Goal: Contribute content: Add original content to the website for others to see

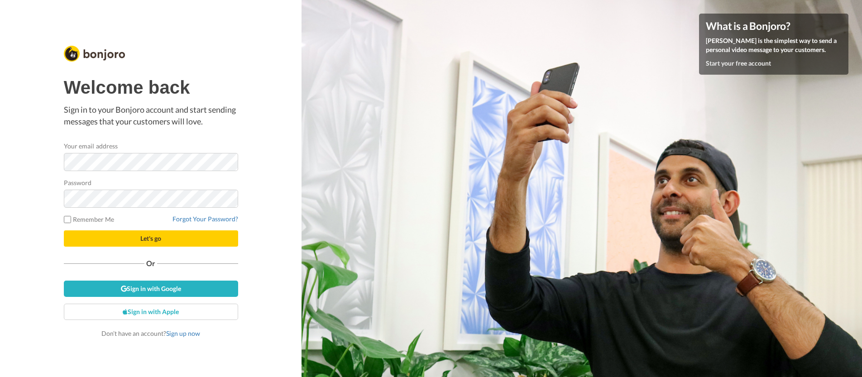
click at [10, 199] on div "Welcome back Sign in to your Bonjoro account and start sending messages that yo…" at bounding box center [151, 188] width 302 height 377
click at [157, 242] on button "Let's go" at bounding box center [151, 239] width 174 height 16
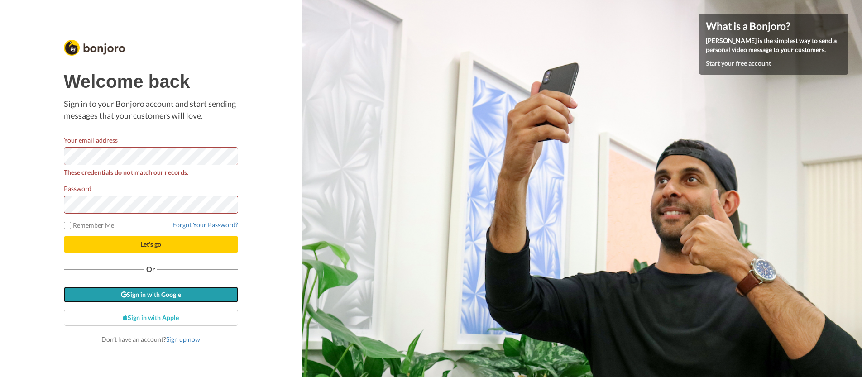
click at [178, 294] on link "Sign in with Google" at bounding box center [151, 295] width 174 height 16
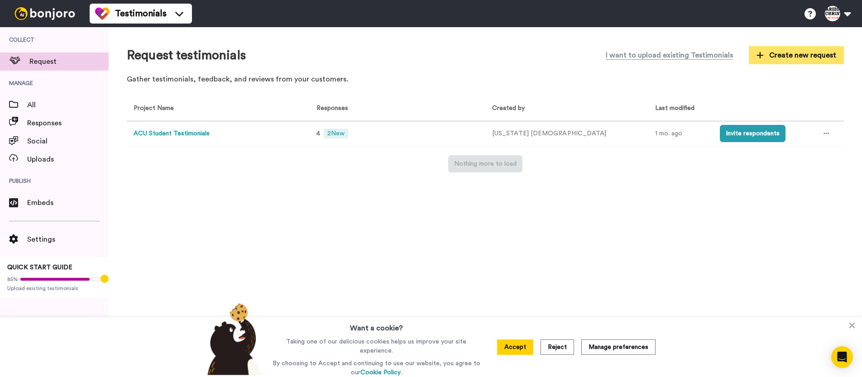
click at [798, 54] on span "Create new request" at bounding box center [797, 55] width 80 height 11
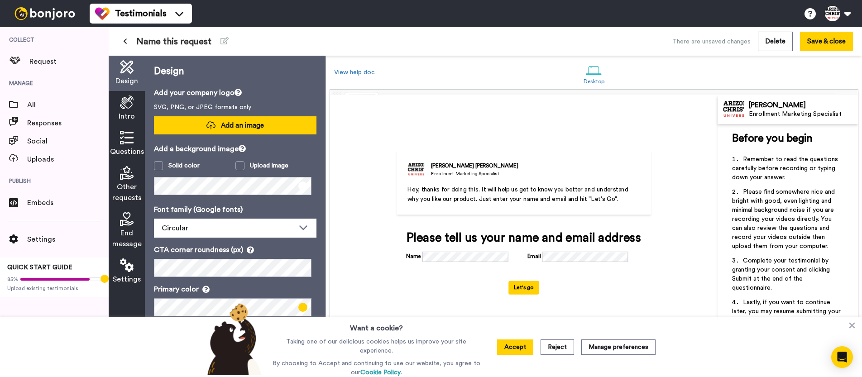
click at [217, 128] on button "Add an image" at bounding box center [235, 125] width 163 height 18
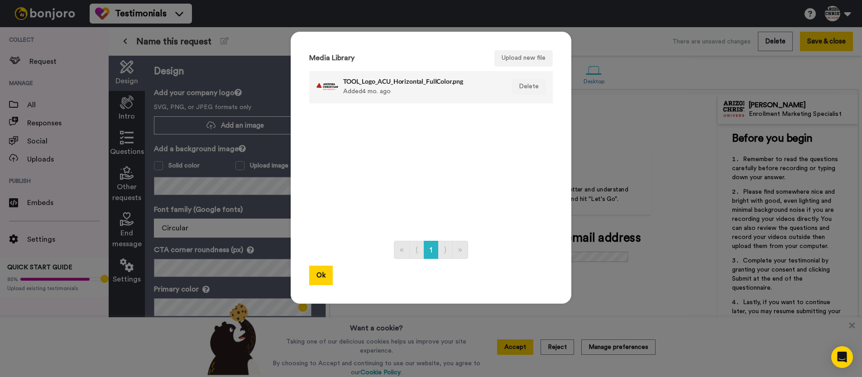
click at [410, 93] on div "TOOL_Logo_ACU_Horizontal_FullColor.png Added 4 mo. ago" at bounding box center [421, 87] width 156 height 23
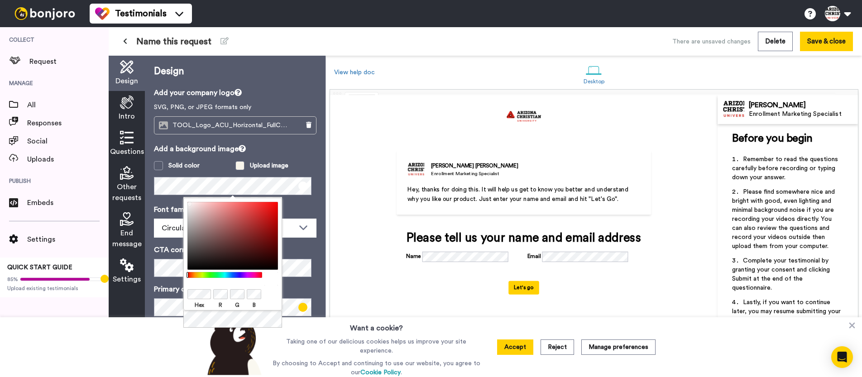
click at [306, 164] on label "Upload image" at bounding box center [277, 165] width 82 height 9
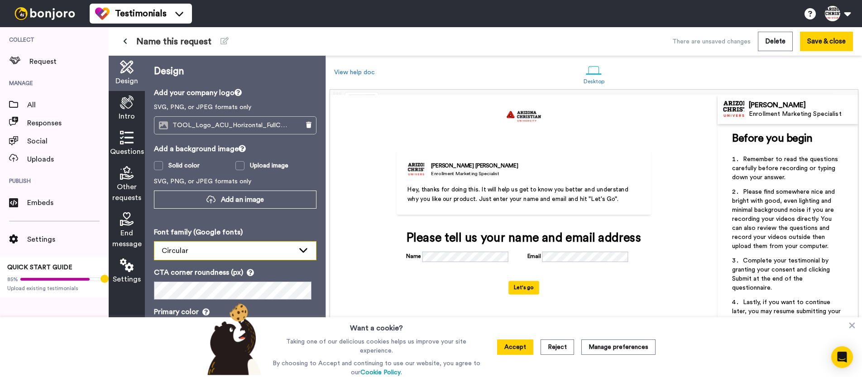
click at [275, 254] on div "Circular" at bounding box center [228, 251] width 133 height 11
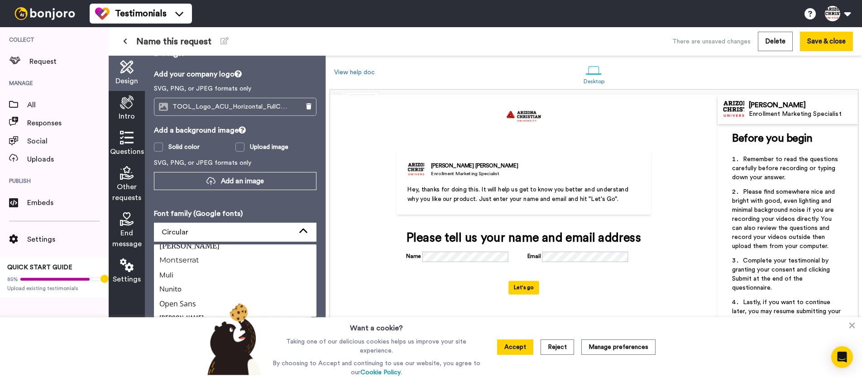
scroll to position [268, 0]
click at [200, 258] on span "Montserrat" at bounding box center [179, 259] width 51 height 11
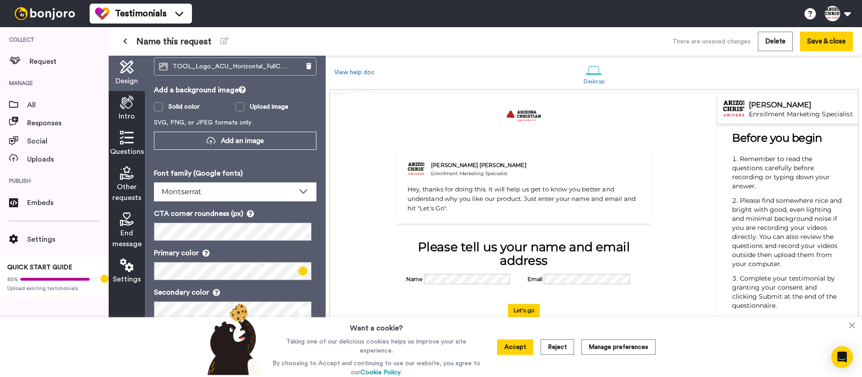
scroll to position [73, 0]
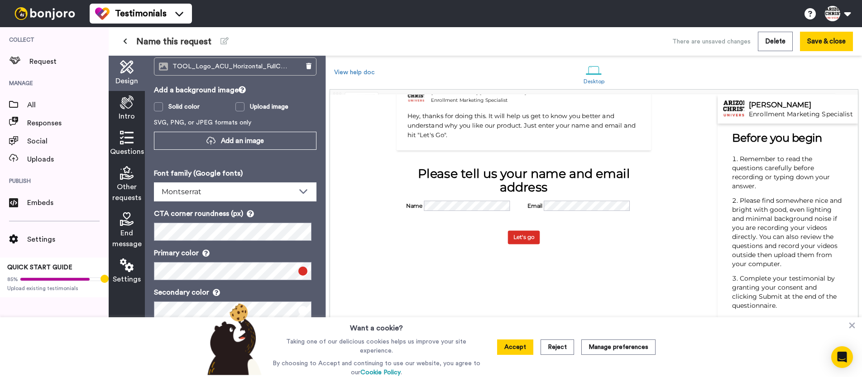
click at [372, 252] on div "Denise Nunley Enrollment Marketing Specialist Hey, thanks for doing this. It wi…" at bounding box center [524, 155] width 388 height 268
click at [338, 267] on div "Denise Nunley Enrollment Marketing Specialist Hey, thanks for doing this. It wi…" at bounding box center [524, 155] width 388 height 268
click at [512, 346] on button "Accept" at bounding box center [515, 347] width 36 height 15
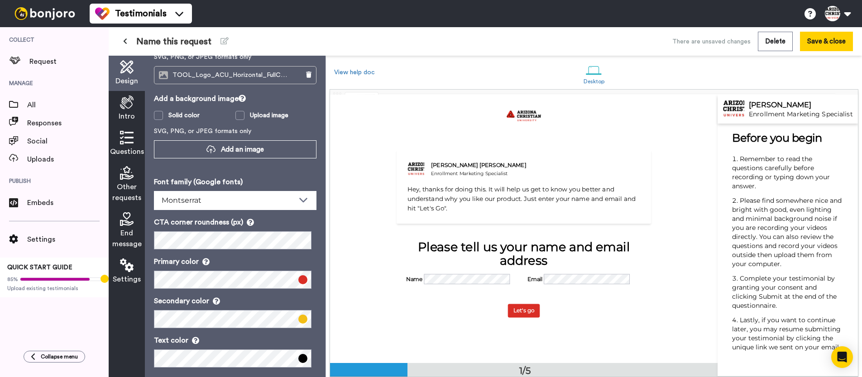
scroll to position [59, 0]
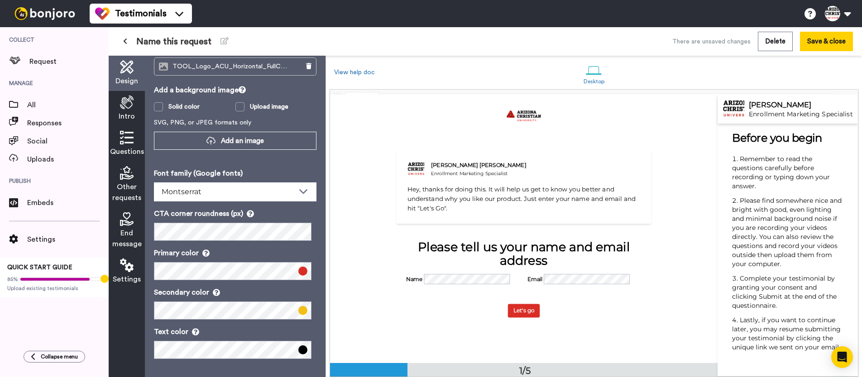
click at [124, 109] on icon at bounding box center [127, 103] width 14 height 14
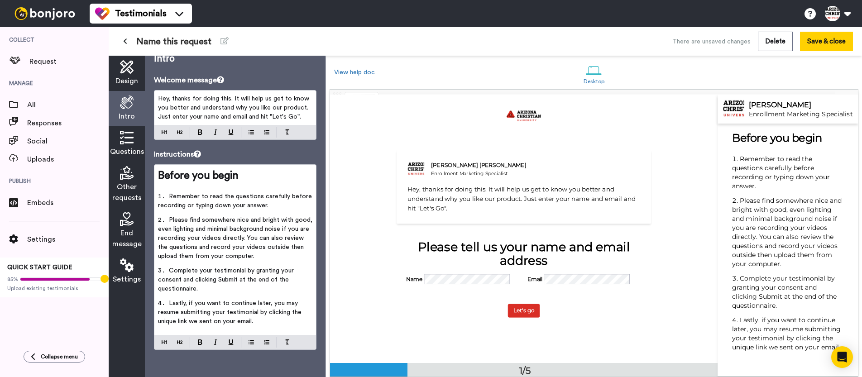
scroll to position [0, 0]
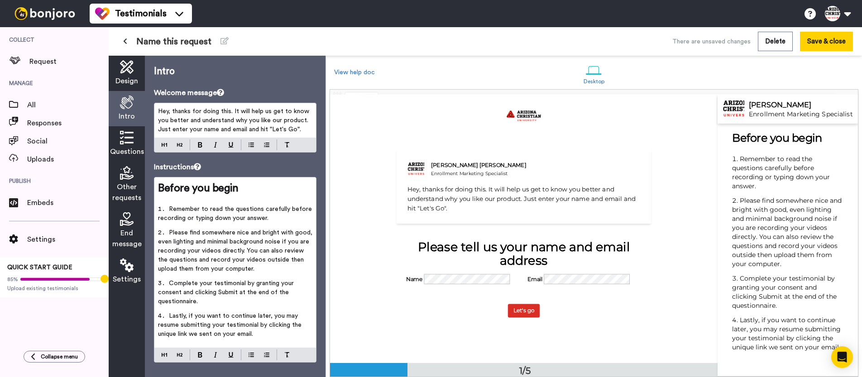
click at [223, 121] on span "Hey, thanks for doing this. It will help us get to know you better and understa…" at bounding box center [234, 120] width 153 height 24
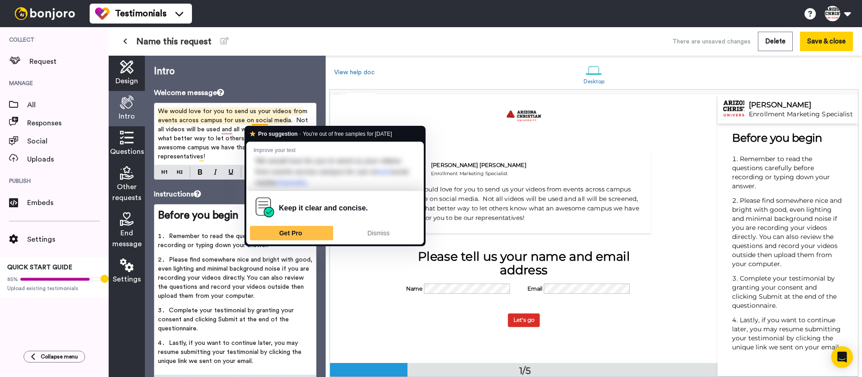
click at [260, 118] on span "We would love for you to send us your videos from events across campus for use …" at bounding box center [234, 134] width 152 height 52
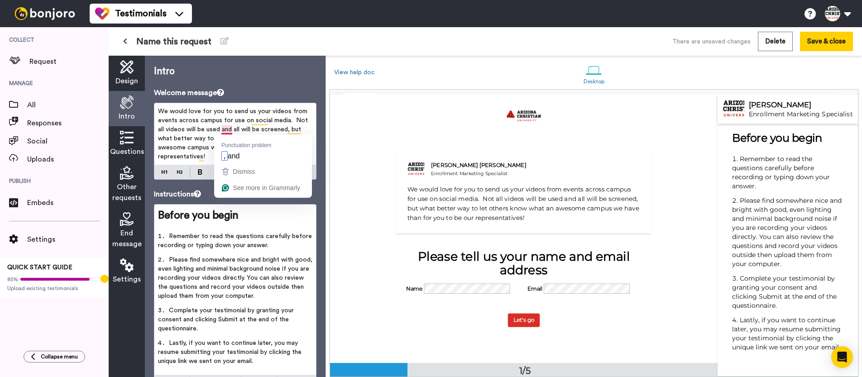
click at [226, 129] on span "We would love for you to send us your videos from events across campus for use …" at bounding box center [234, 134] width 152 height 52
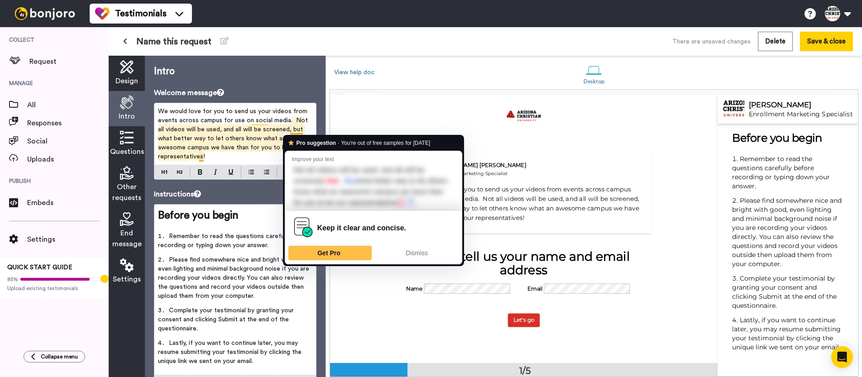
click at [298, 131] on span "We would love for you to send us your videos from events across campus for use …" at bounding box center [234, 134] width 152 height 52
click at [243, 135] on span "We would love for you to send us your videos from events across campus for use …" at bounding box center [234, 134] width 152 height 52
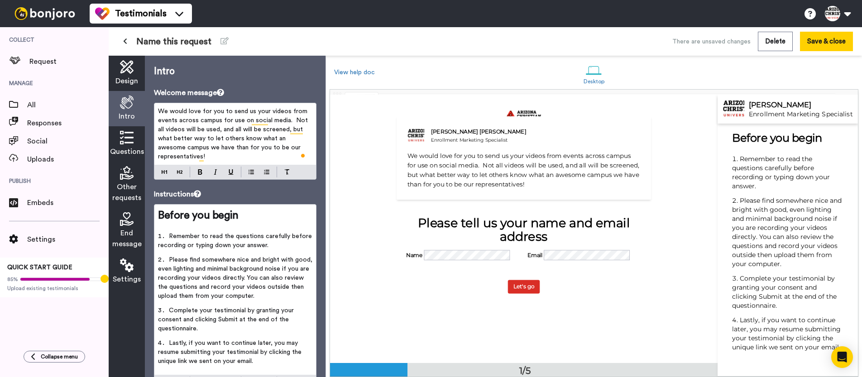
scroll to position [75, 0]
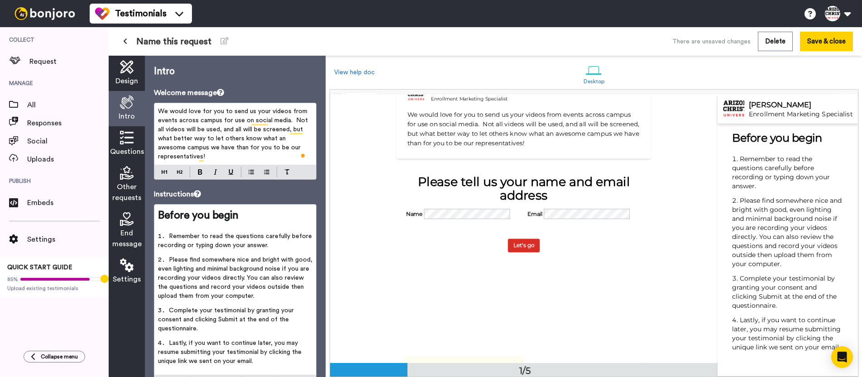
click at [130, 145] on div "Questions" at bounding box center [127, 143] width 36 height 35
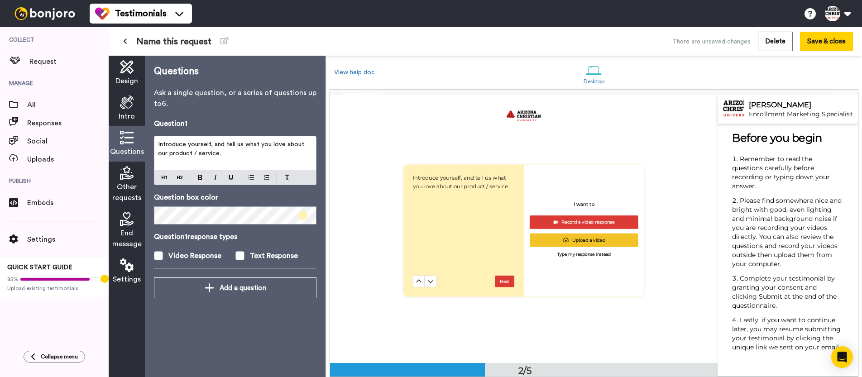
scroll to position [268, 0]
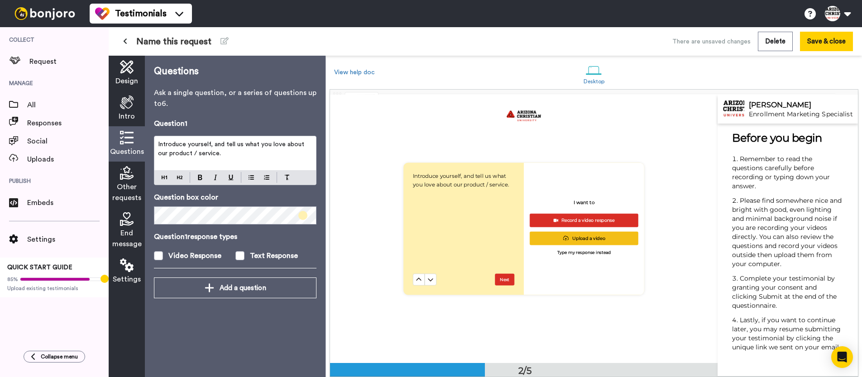
click at [224, 155] on p "Introduce yourself, and tell us what you love about our product / service." at bounding box center [235, 149] width 154 height 18
click at [132, 115] on span "Intro" at bounding box center [127, 116] width 16 height 11
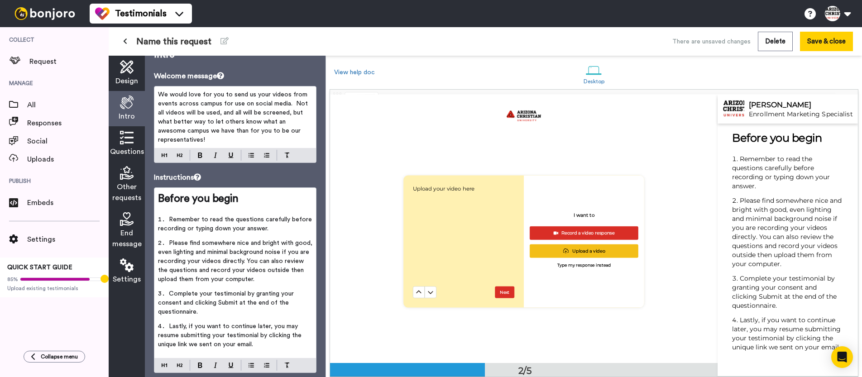
scroll to position [40, 0]
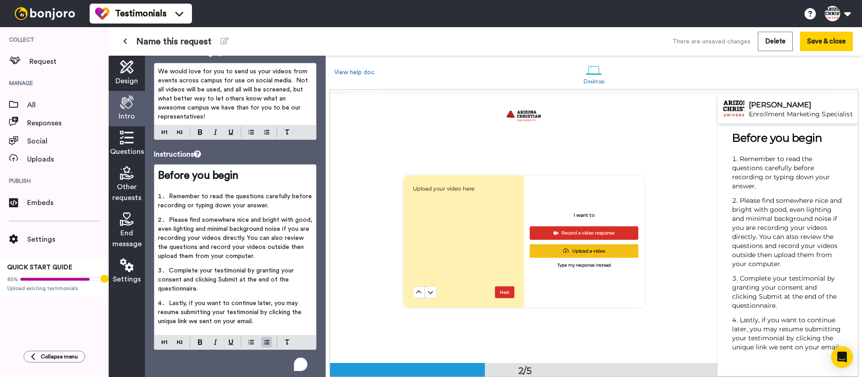
click at [193, 218] on span "Please find somewhere nice and bright with good, even lighting and minimal back…" at bounding box center [236, 238] width 156 height 43
click at [174, 194] on span "Remember to read the questions carefully before recording or typing down your a…" at bounding box center [236, 200] width 156 height 15
click at [169, 197] on span "Remember to read the questions carefully before recording or typing down your a…" at bounding box center [236, 200] width 156 height 15
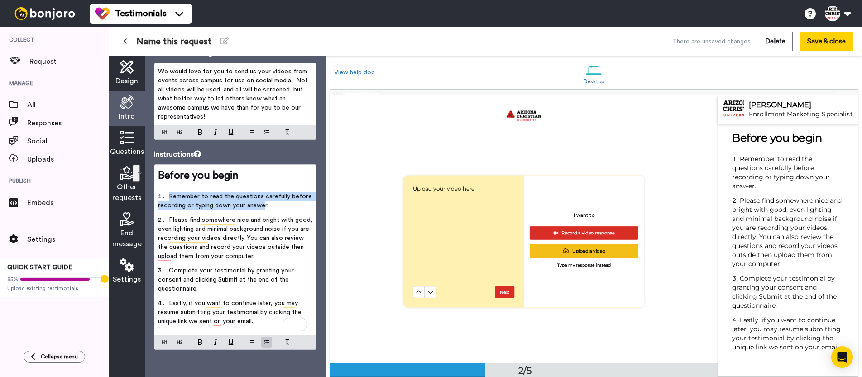
drag, startPoint x: 170, startPoint y: 197, endPoint x: 285, endPoint y: 206, distance: 115.8
click at [285, 206] on span "Remember to read the questions carefully before recording or typing down your a…" at bounding box center [236, 200] width 156 height 15
click at [215, 271] on span "Complete your testimonial by granting your consent and clicking Submit at the e…" at bounding box center [227, 280] width 138 height 24
drag, startPoint x: 214, startPoint y: 271, endPoint x: 240, endPoint y: 271, distance: 26.3
click at [241, 271] on span "Complete your testimonial by granting your consent and clicking Submit at the e…" at bounding box center [227, 280] width 138 height 24
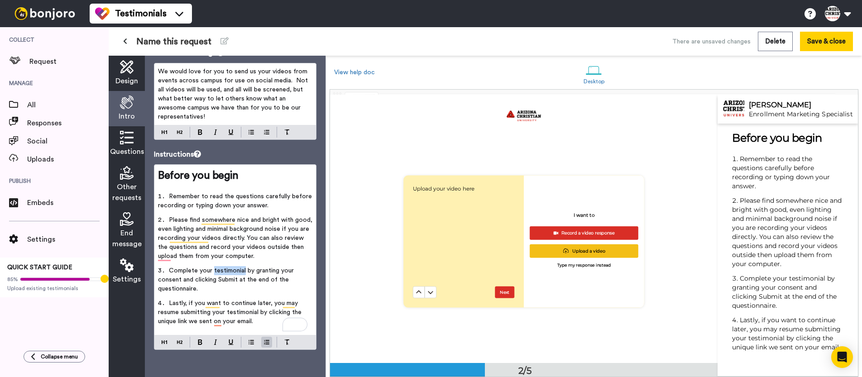
drag, startPoint x: 245, startPoint y: 271, endPoint x: 213, endPoint y: 273, distance: 31.7
click at [213, 273] on span "Complete your testimonial by granting your consent and clicking Submit at the e…" at bounding box center [227, 280] width 138 height 24
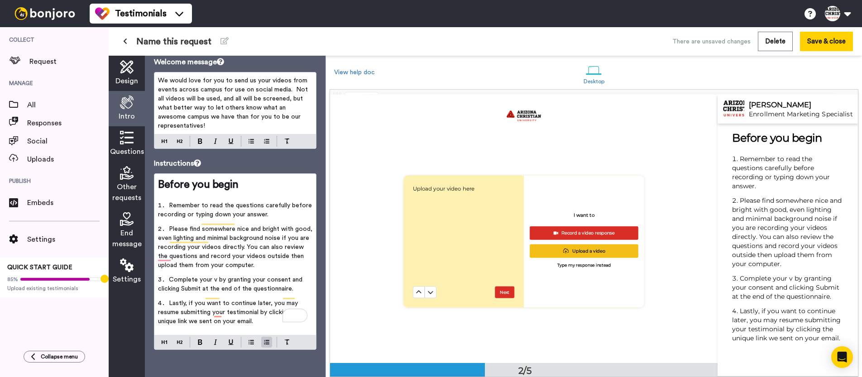
scroll to position [31, 0]
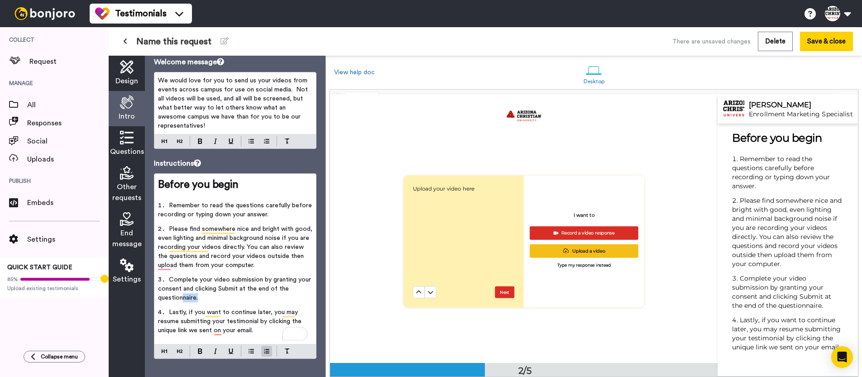
drag, startPoint x: 200, startPoint y: 299, endPoint x: 183, endPoint y: 303, distance: 18.0
click at [183, 303] on li "Complete your video submission by granting your consent and clicking Submit at …" at bounding box center [235, 291] width 154 height 33
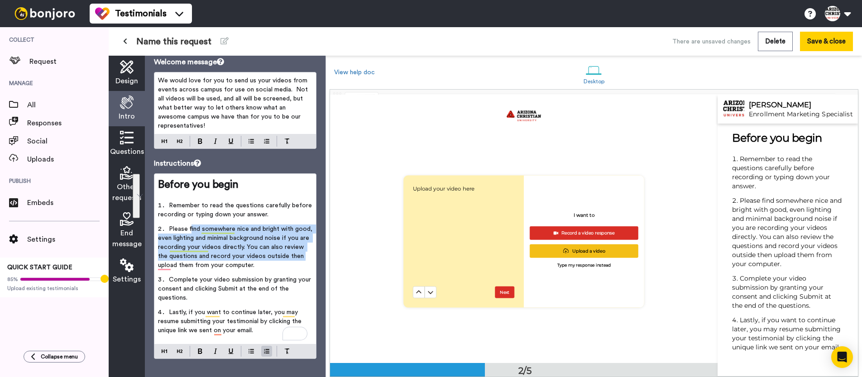
drag, startPoint x: 190, startPoint y: 229, endPoint x: 173, endPoint y: 266, distance: 40.5
click at [173, 266] on span "Please find somewhere nice and bright with good, even lighting and minimal back…" at bounding box center [236, 247] width 156 height 43
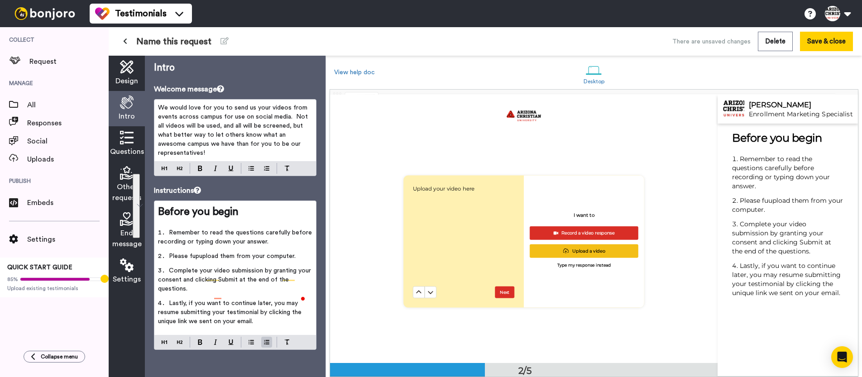
scroll to position [4, 0]
click at [210, 258] on span "Please upload them from your computer." at bounding box center [227, 256] width 117 height 6
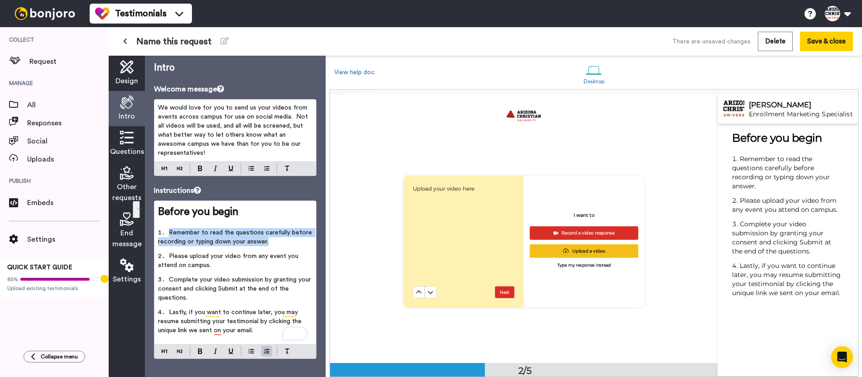
drag, startPoint x: 170, startPoint y: 233, endPoint x: 288, endPoint y: 246, distance: 118.5
click at [288, 246] on li "Remember to read the questions carefully before recording or typing down your a…" at bounding box center [235, 240] width 154 height 24
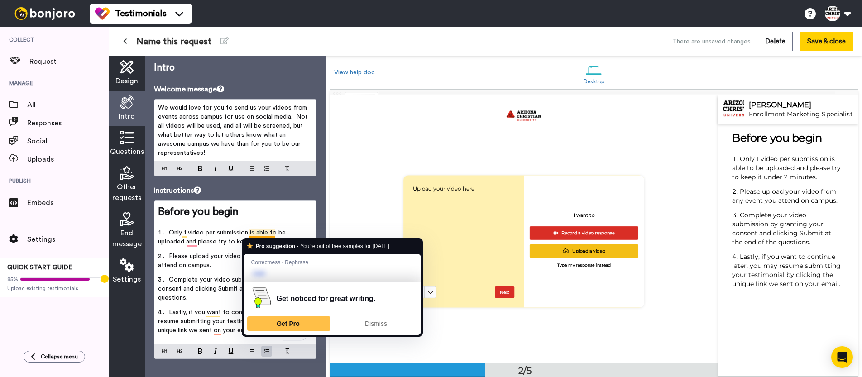
drag, startPoint x: 199, startPoint y: 253, endPoint x: 208, endPoint y: 243, distance: 13.5
click at [199, 253] on span "Please upload your video from any event you attend on campus." at bounding box center [229, 260] width 142 height 15
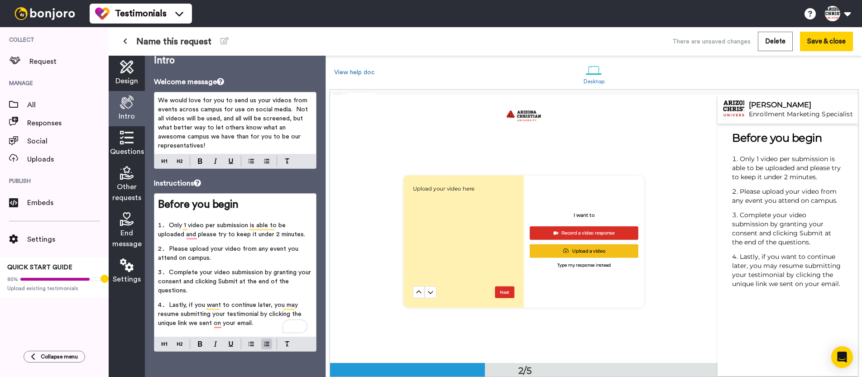
scroll to position [13, 0]
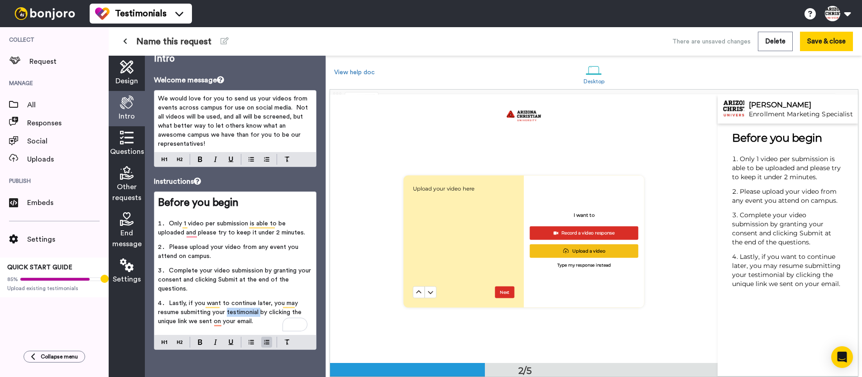
drag, startPoint x: 228, startPoint y: 313, endPoint x: 260, endPoint y: 315, distance: 31.8
click at [260, 315] on span "Lastly, if you want to continue later, you may resume submitting your testimoni…" at bounding box center [230, 312] width 145 height 24
click at [250, 323] on li "Lastly, if you want to continue later, you may resume submitting your video by …" at bounding box center [235, 315] width 154 height 33
click at [131, 182] on span "Other requests" at bounding box center [126, 193] width 29 height 22
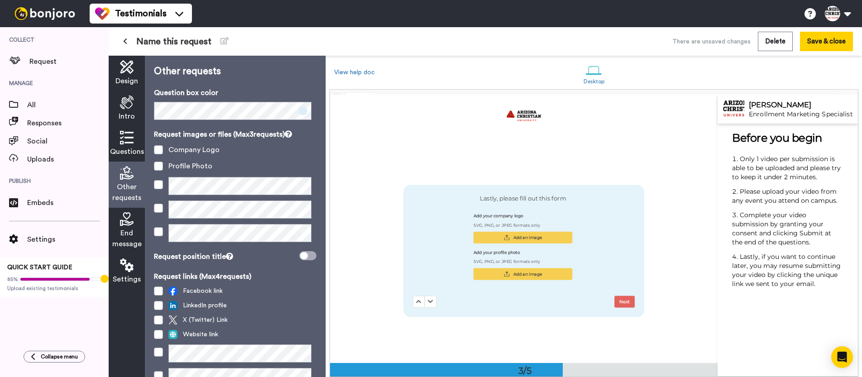
scroll to position [536, 0]
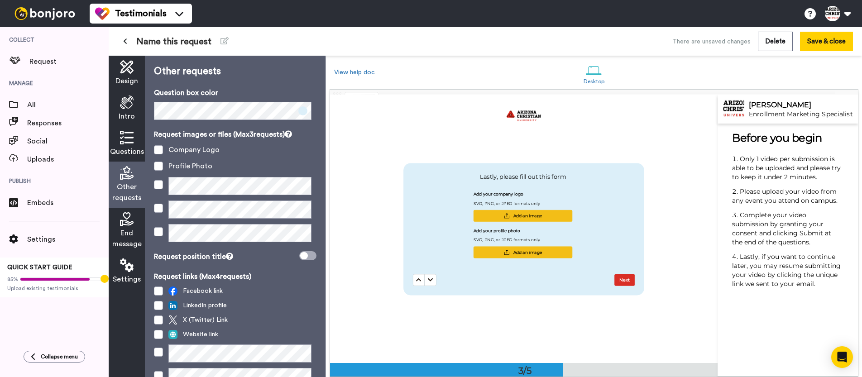
click at [125, 137] on icon at bounding box center [127, 138] width 14 height 14
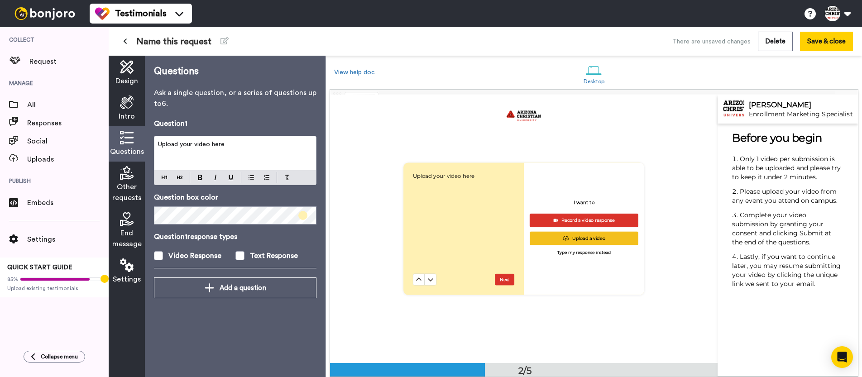
scroll to position [268, 0]
click at [258, 150] on div "Upload your video here" at bounding box center [235, 153] width 162 height 34
click at [160, 257] on span at bounding box center [158, 255] width 9 height 9
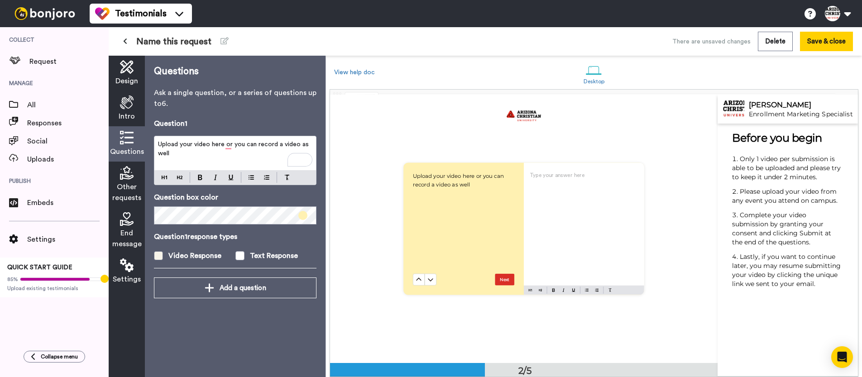
click at [160, 257] on span at bounding box center [158, 255] width 9 height 9
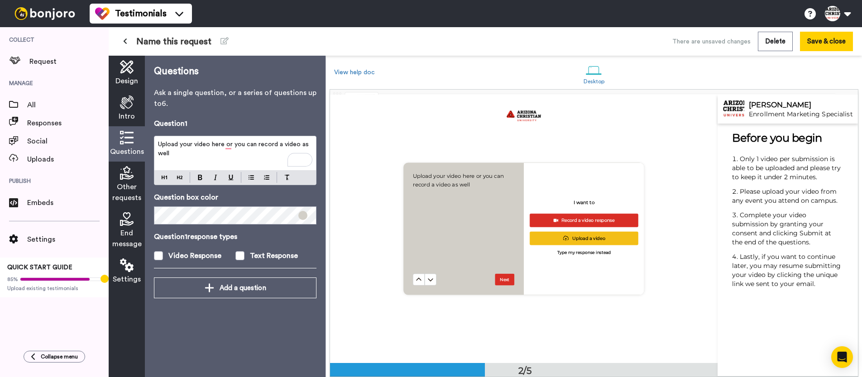
click at [318, 243] on div "Questions Ask a single question, or a series of questions up to 6 . Question 1 …" at bounding box center [235, 217] width 181 height 322
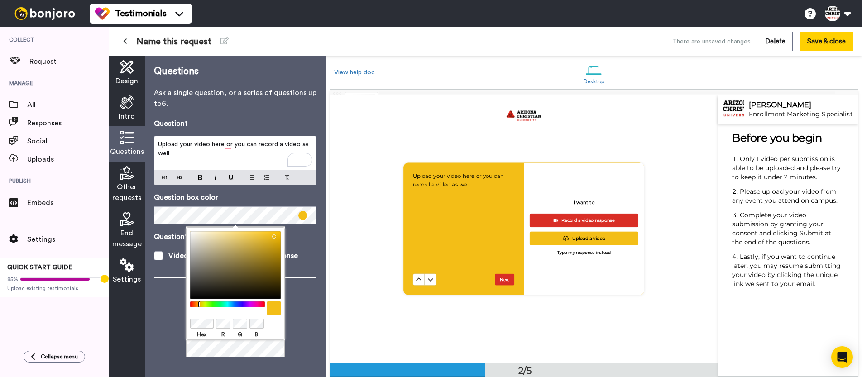
click at [314, 239] on p "Question 1 response types" at bounding box center [235, 236] width 163 height 11
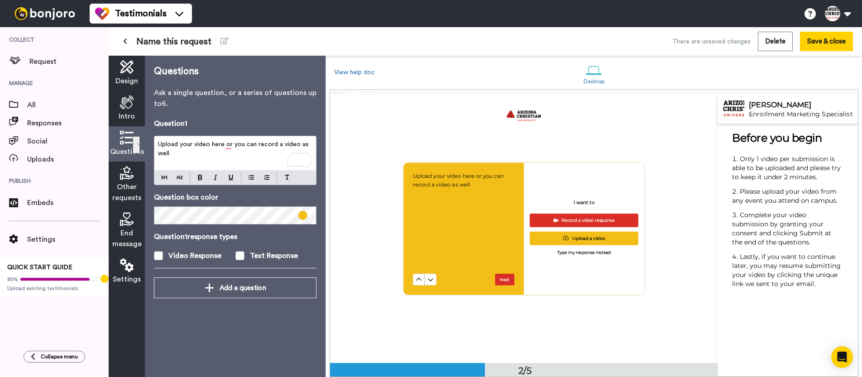
drag, startPoint x: 172, startPoint y: 153, endPoint x: 156, endPoint y: 144, distance: 18.0
click at [156, 144] on div "Upload your video here or you can record a video as well" at bounding box center [235, 153] width 162 height 34
click at [202, 175] on img at bounding box center [200, 177] width 5 height 5
click at [169, 178] on div at bounding box center [171, 177] width 35 height 11
click at [179, 178] on img at bounding box center [179, 177] width 5 height 7
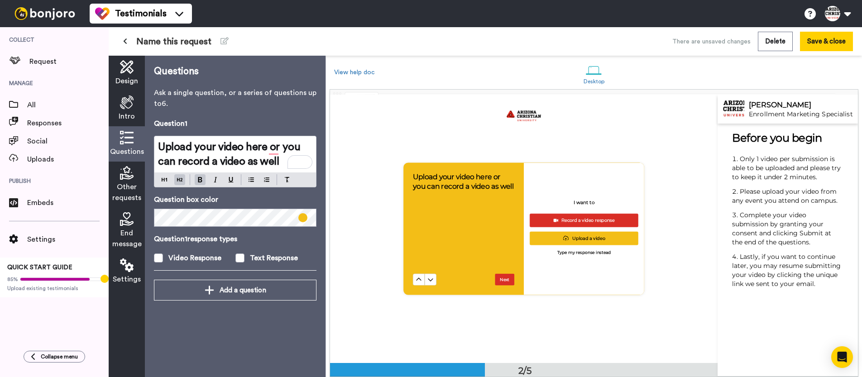
click at [267, 192] on div "Question 1 Upload your video here or you can record a video as well Question bo…" at bounding box center [235, 199] width 163 height 162
drag, startPoint x: 281, startPoint y: 162, endPoint x: 289, endPoint y: 174, distance: 14.6
click at [281, 162] on h2 "Upload your video here or you can record a video as well" at bounding box center [235, 154] width 154 height 29
click at [161, 260] on span at bounding box center [158, 258] width 9 height 9
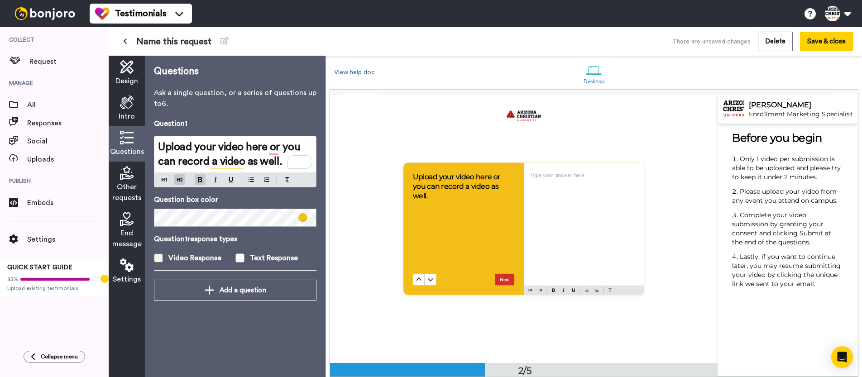
click at [162, 258] on span at bounding box center [158, 258] width 9 height 9
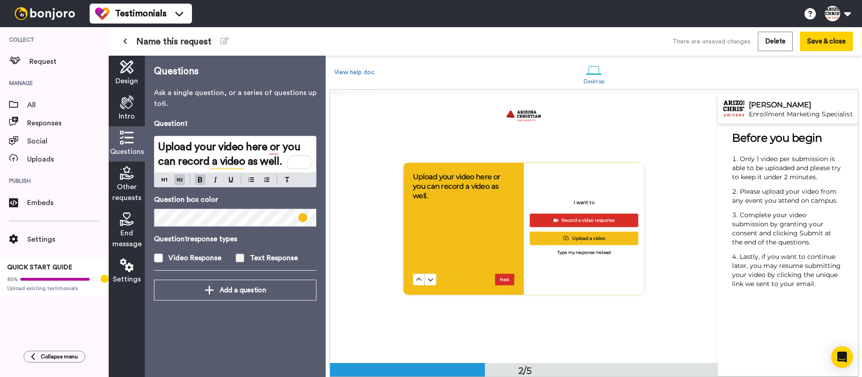
click at [240, 257] on span at bounding box center [240, 258] width 9 height 9
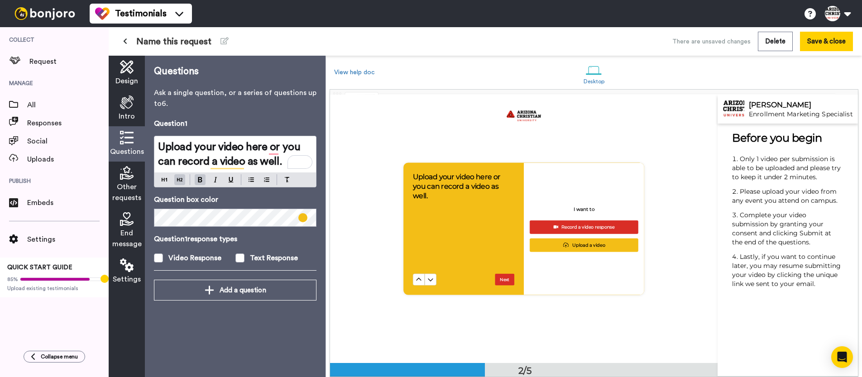
click at [131, 184] on span "Other requests" at bounding box center [126, 193] width 29 height 22
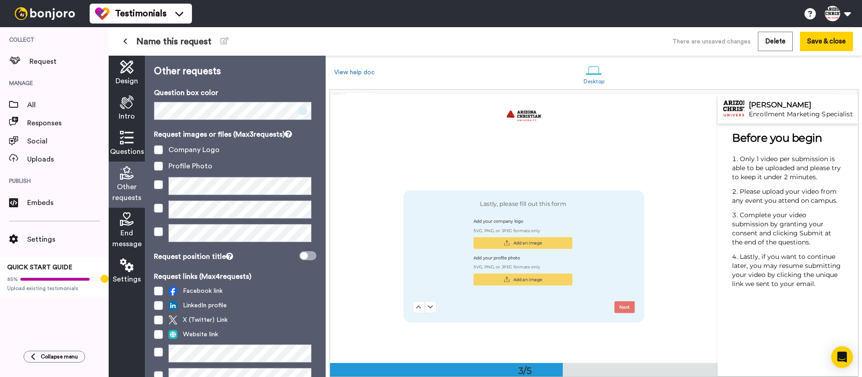
scroll to position [536, 0]
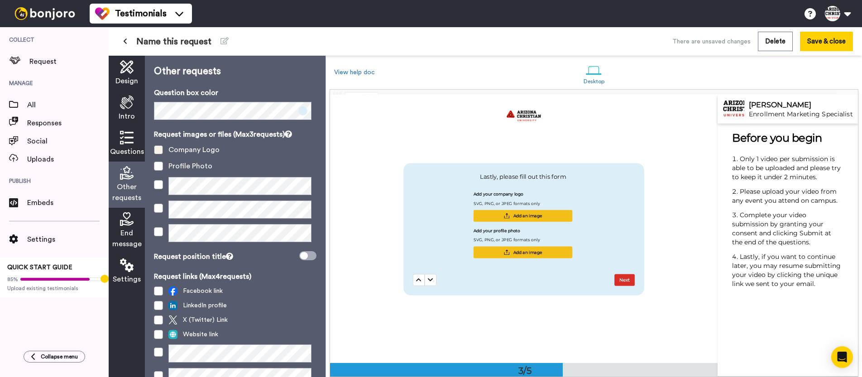
click at [160, 149] on span at bounding box center [158, 149] width 9 height 9
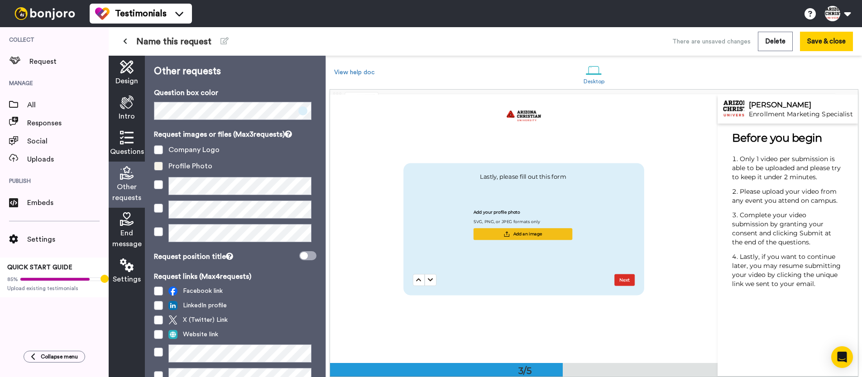
click at [161, 164] on span at bounding box center [158, 166] width 9 height 9
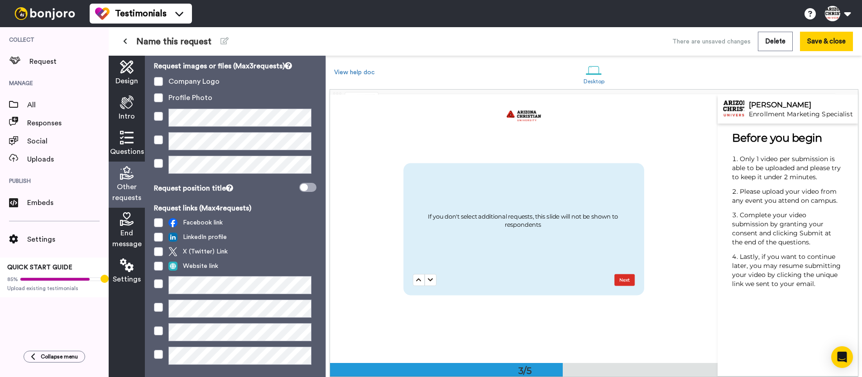
scroll to position [71, 0]
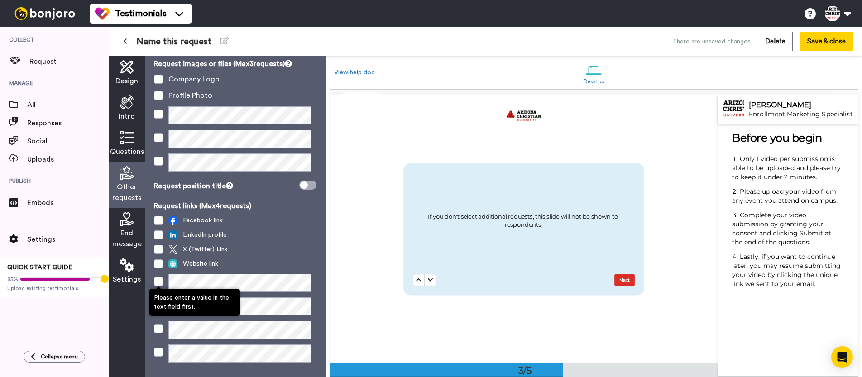
click at [160, 283] on span at bounding box center [158, 281] width 9 height 9
click at [159, 284] on span at bounding box center [158, 281] width 9 height 9
click at [160, 283] on span at bounding box center [158, 283] width 9 height 9
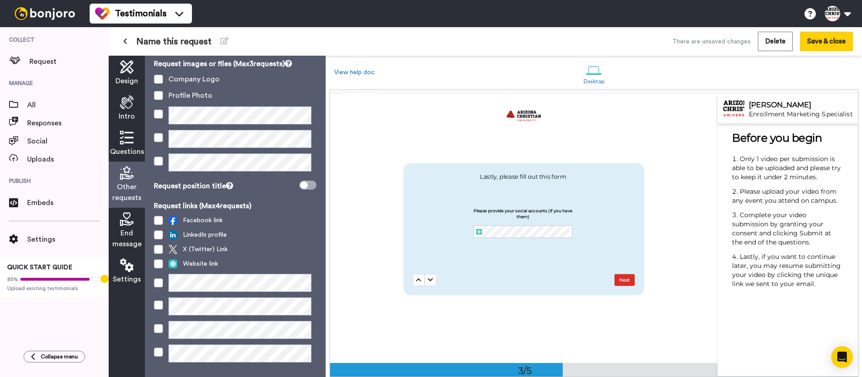
scroll to position [89, 0]
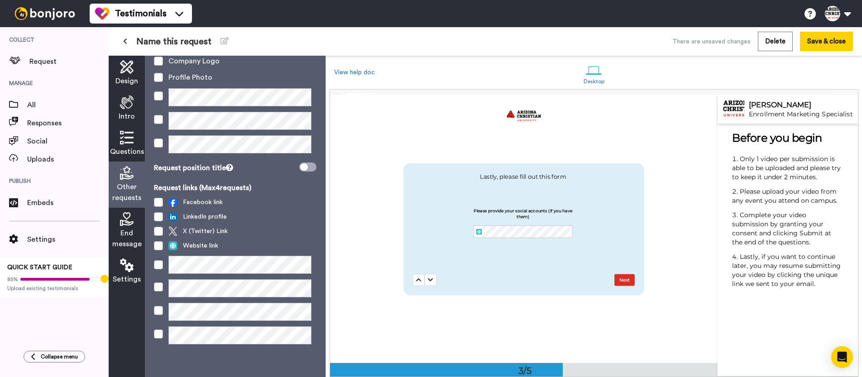
click at [128, 227] on div "End message" at bounding box center [127, 231] width 36 height 46
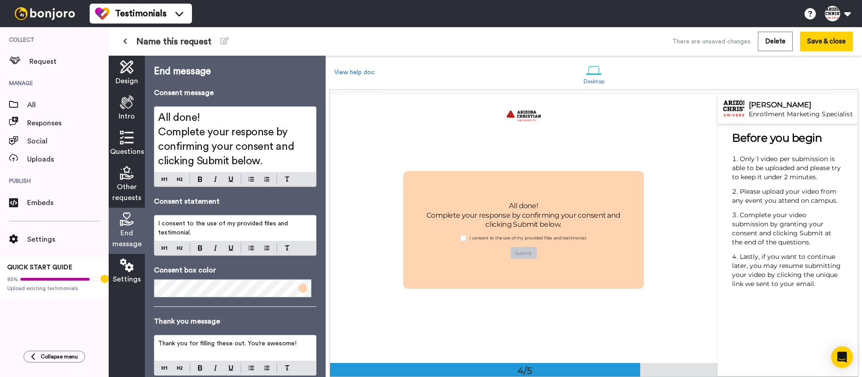
scroll to position [804, 0]
click at [299, 291] on span at bounding box center [303, 288] width 9 height 9
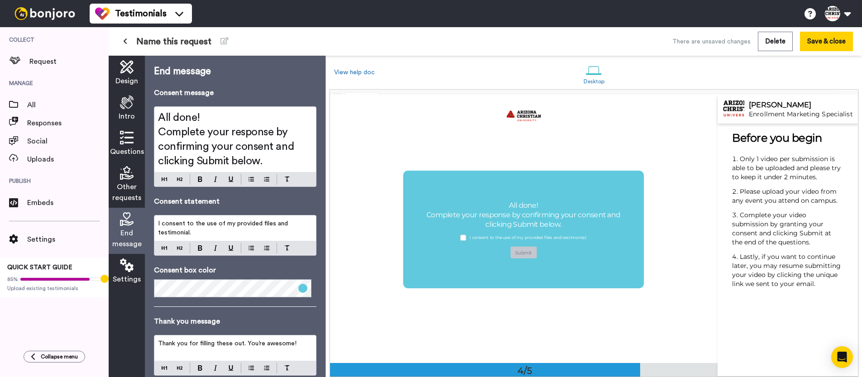
click at [298, 204] on p "Consent statement" at bounding box center [235, 201] width 163 height 11
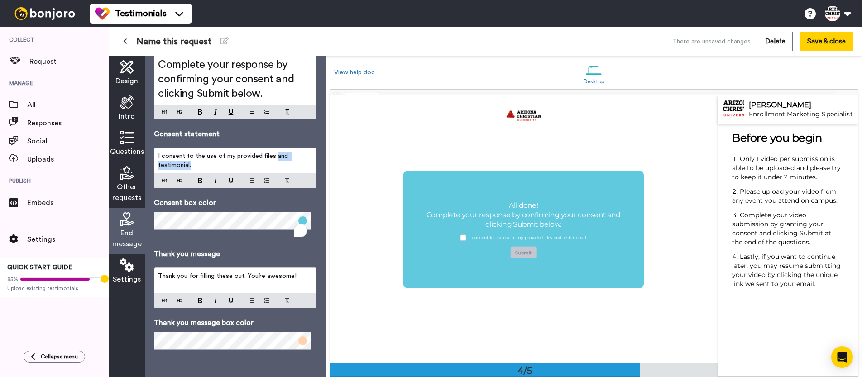
scroll to position [67, 0]
drag, startPoint x: 274, startPoint y: 158, endPoint x: 277, endPoint y: 164, distance: 7.7
click at [277, 164] on p "I consent to the use of my provided files and testimonial." at bounding box center [235, 161] width 154 height 18
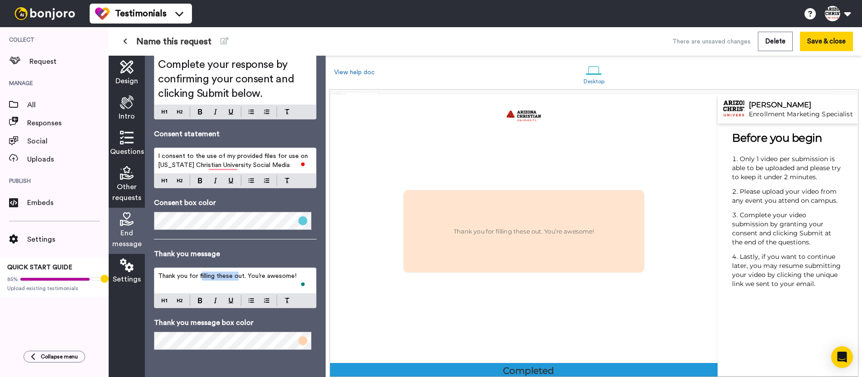
scroll to position [1072, 0]
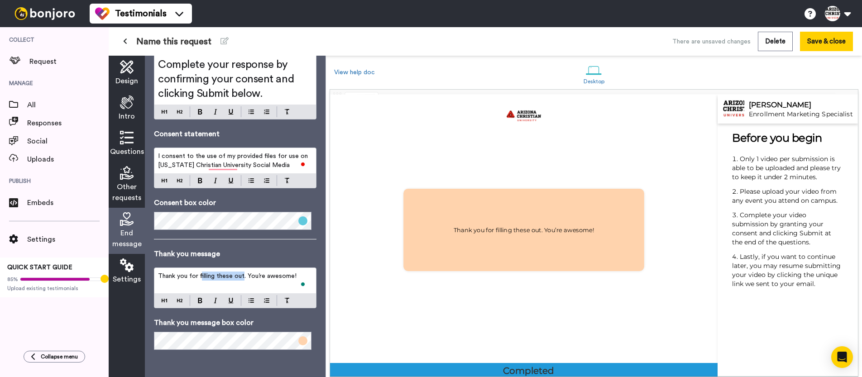
drag, startPoint x: 201, startPoint y: 277, endPoint x: 239, endPoint y: 280, distance: 38.6
click at [243, 279] on span "Thank you for filling these out. You’re awesome!" at bounding box center [227, 276] width 139 height 6
click at [299, 344] on span at bounding box center [303, 341] width 9 height 9
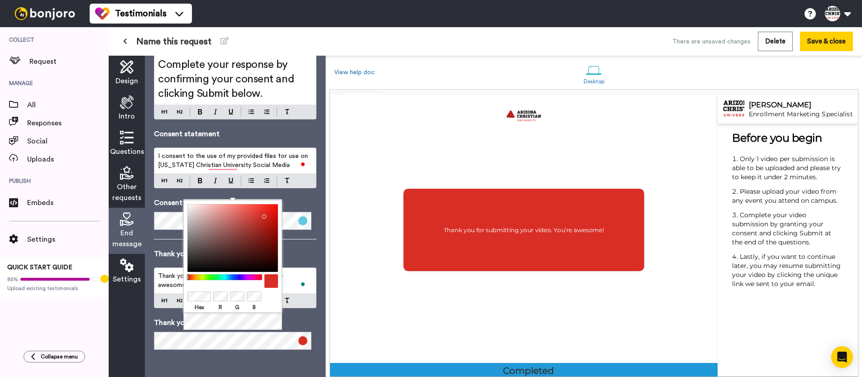
click at [297, 269] on div "Thank you for submitting your video. You’re awesome!" at bounding box center [235, 280] width 162 height 25
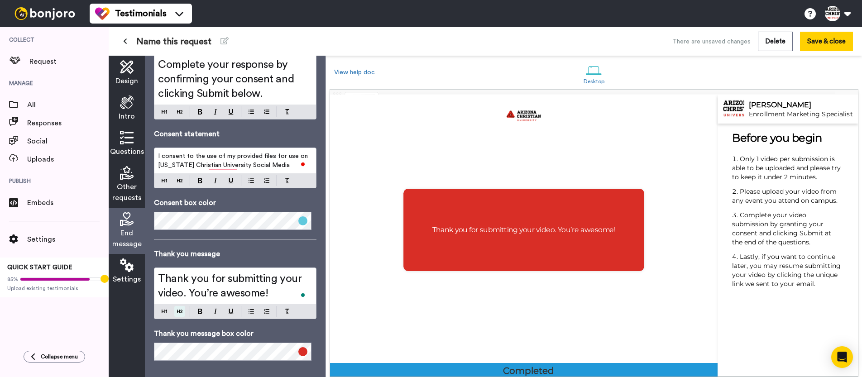
click at [182, 300] on div "Thank you for submitting your video. You’re awesome!" at bounding box center [235, 294] width 163 height 52
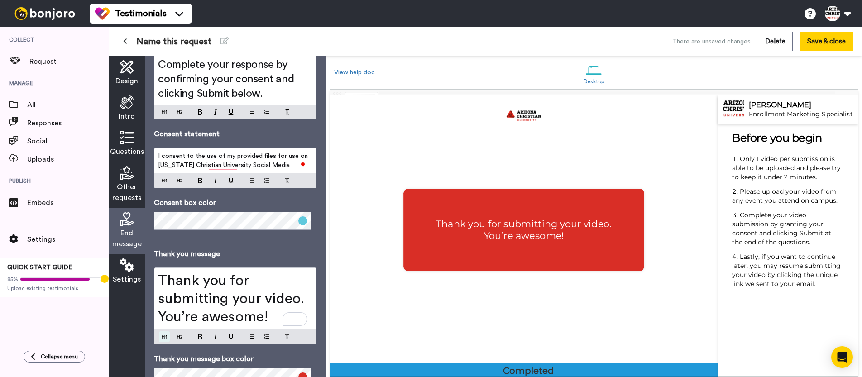
click at [168, 311] on div "Thank you for submitting your video. You’re awesome!" at bounding box center [235, 306] width 163 height 77
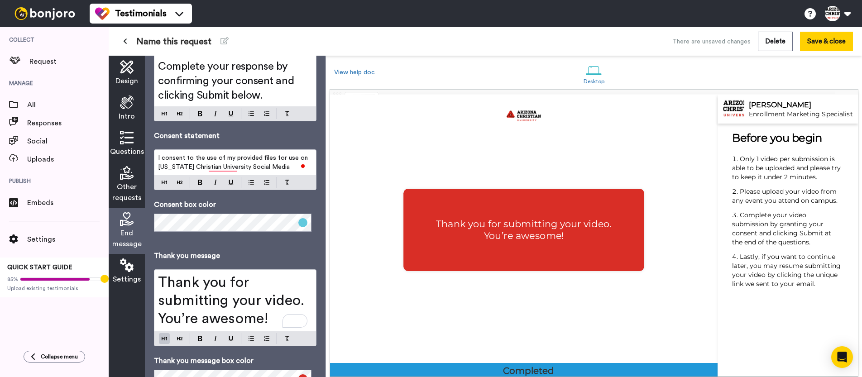
scroll to position [0, 0]
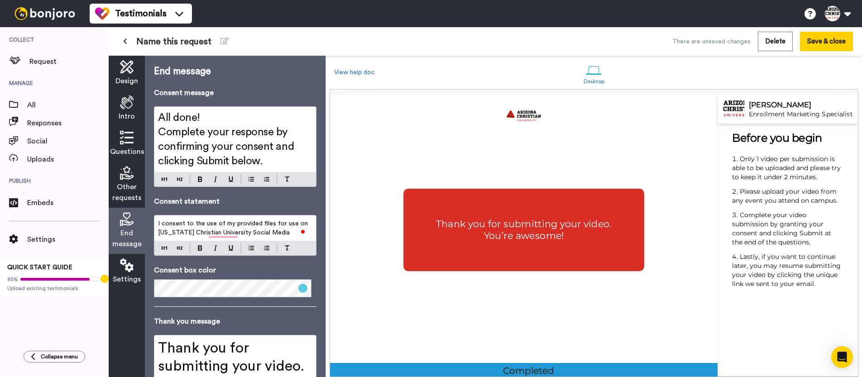
click at [274, 160] on h2 "Complete your response by confirming your consent and clicking Submit below." at bounding box center [235, 146] width 154 height 43
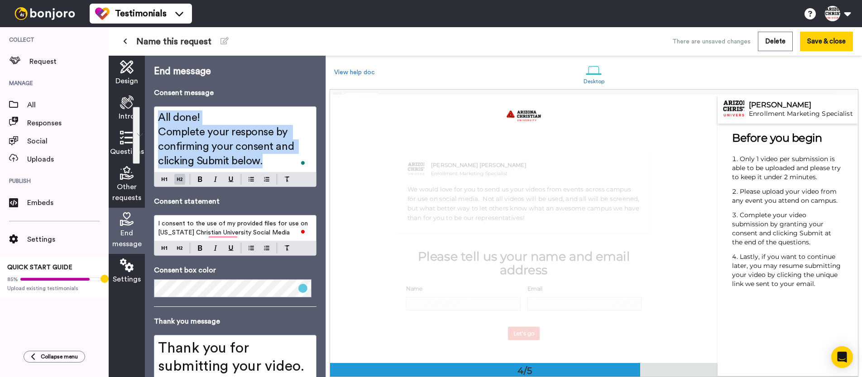
scroll to position [804, 0]
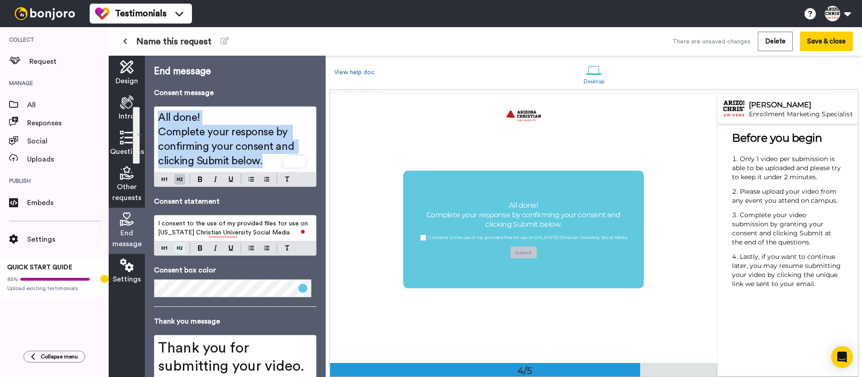
click at [179, 250] on div "I consent to the use of my provided files for use on [US_STATE] Christian Unive…" at bounding box center [235, 235] width 163 height 41
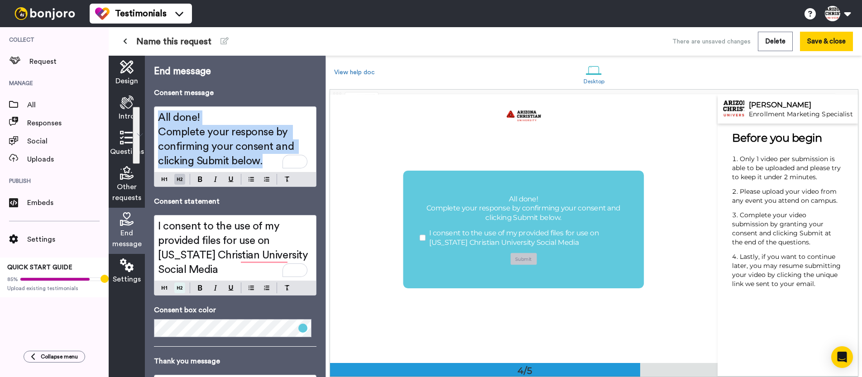
click at [183, 290] on div "End message Consent message All done! Complete your response by confirming your…" at bounding box center [235, 279] width 163 height 429
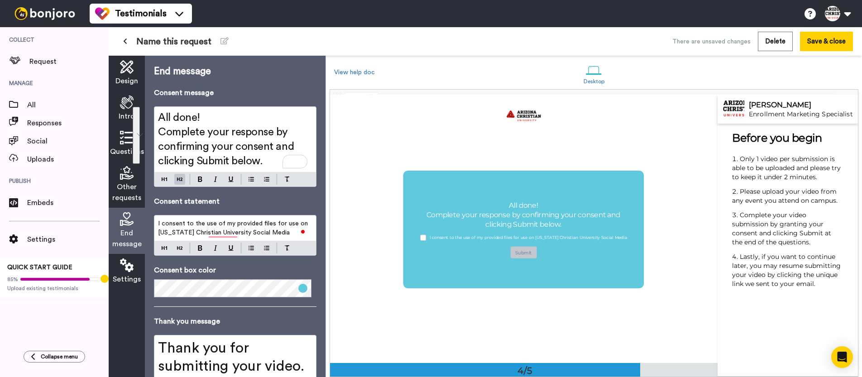
click at [241, 233] on span "I consent to the use of my provided files for use on [US_STATE] Christian Unive…" at bounding box center [234, 228] width 152 height 15
click at [265, 229] on span "I consent to the use of my provided files for use on [US_STATE] Christian Unive…" at bounding box center [234, 228] width 152 height 15
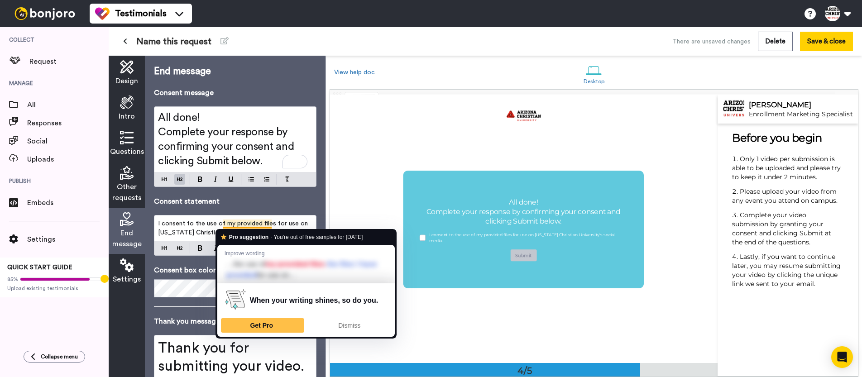
click at [256, 225] on span "I consent to the use of my provided files for use on [US_STATE] Christian Unive…" at bounding box center [234, 228] width 152 height 15
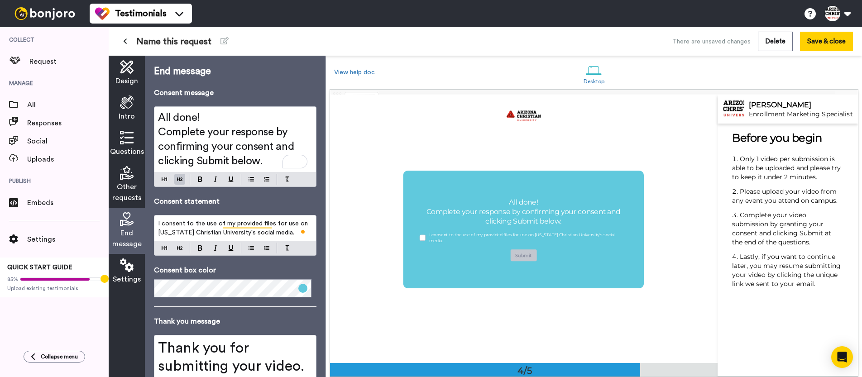
click at [199, 228] on span "I consent to the use of my provided files for use on [US_STATE] Christian Unive…" at bounding box center [234, 228] width 152 height 15
click at [299, 290] on span at bounding box center [303, 288] width 9 height 9
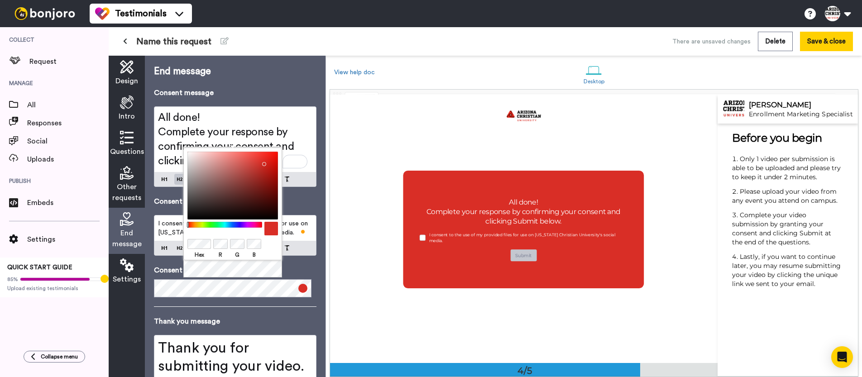
click at [277, 269] on div "Hex R G B" at bounding box center [232, 213] width 99 height 131
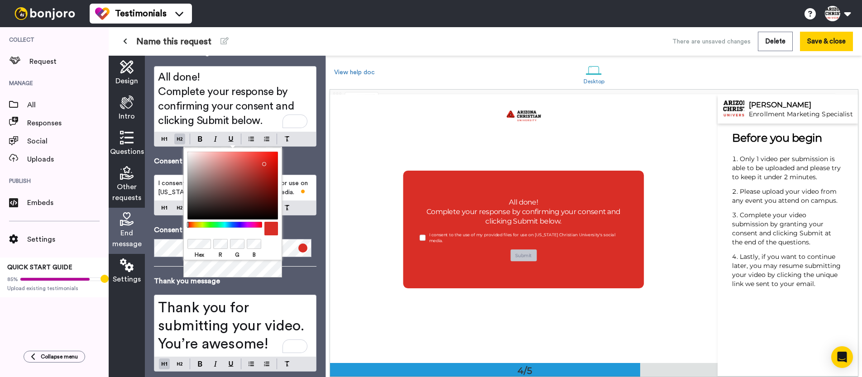
scroll to position [0, 0]
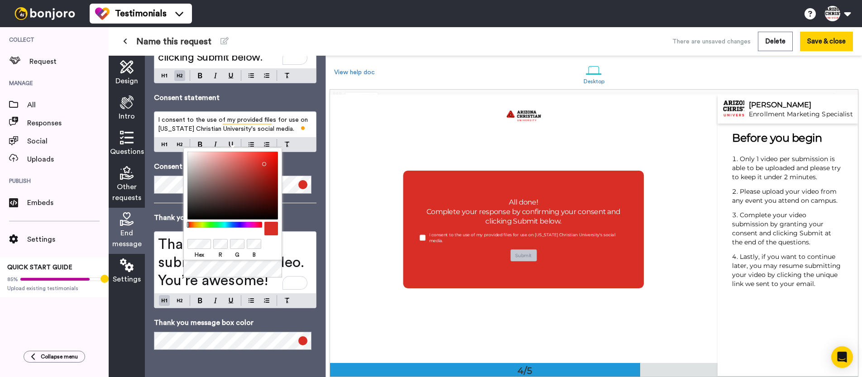
click at [298, 222] on p "Thank you message" at bounding box center [235, 217] width 163 height 11
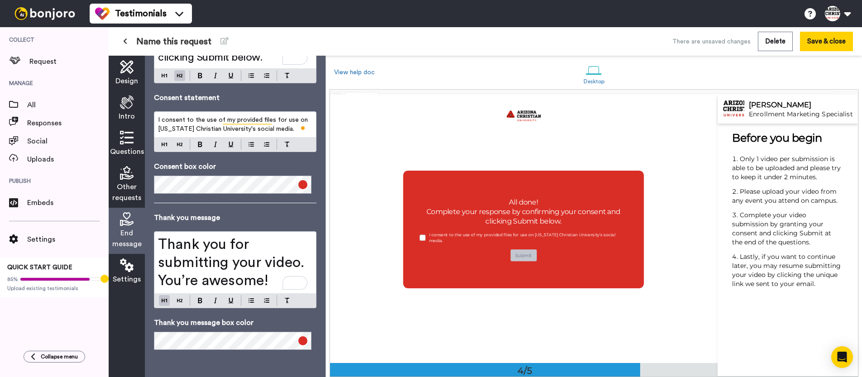
scroll to position [73, 0]
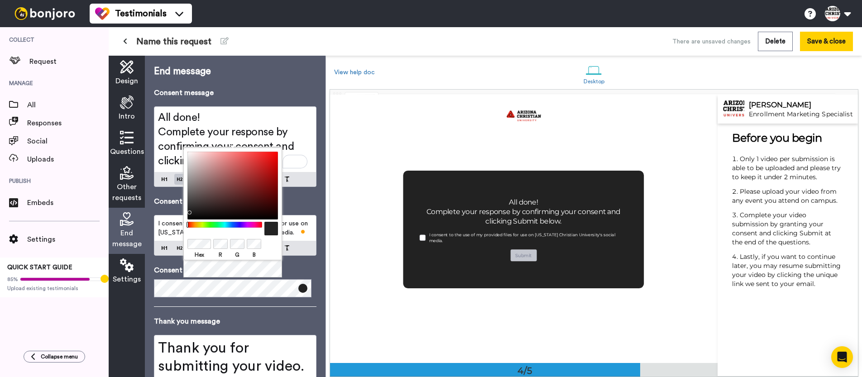
click at [231, 276] on div "Hex R G B" at bounding box center [232, 213] width 99 height 131
click at [259, 274] on div "Hex R G B" at bounding box center [232, 213] width 99 height 131
click at [317, 193] on div "End message Consent message All done! Complete your response by confirming your…" at bounding box center [235, 217] width 181 height 322
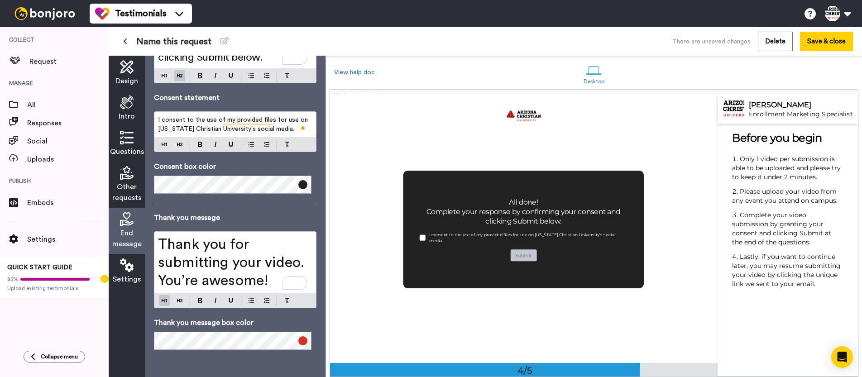
click at [124, 274] on span "Settings" at bounding box center [127, 279] width 28 height 11
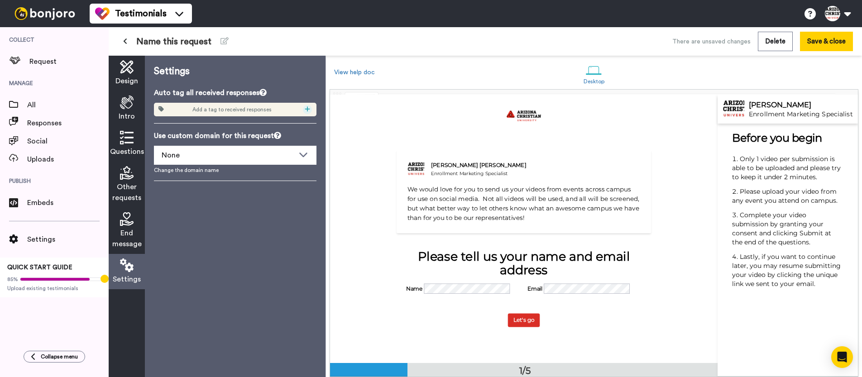
click at [307, 109] on icon at bounding box center [307, 108] width 5 height 5
click at [284, 153] on span "Create & edit tags" at bounding box center [291, 153] width 45 height 5
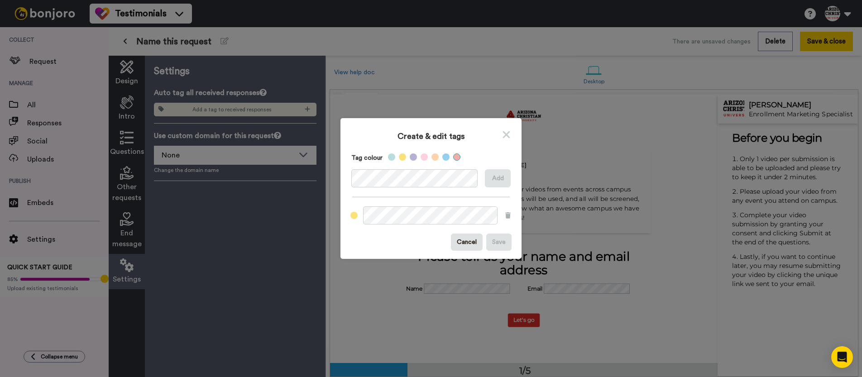
click at [453, 157] on label at bounding box center [456, 157] width 7 height 7
click at [489, 179] on button "Add" at bounding box center [498, 178] width 26 height 18
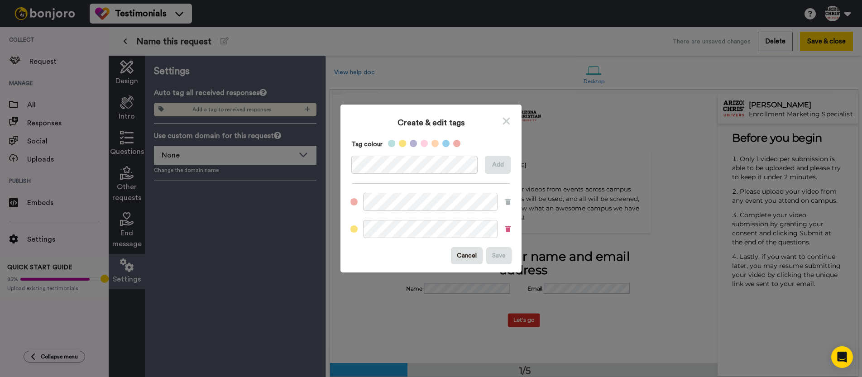
click at [507, 230] on icon at bounding box center [508, 229] width 5 height 6
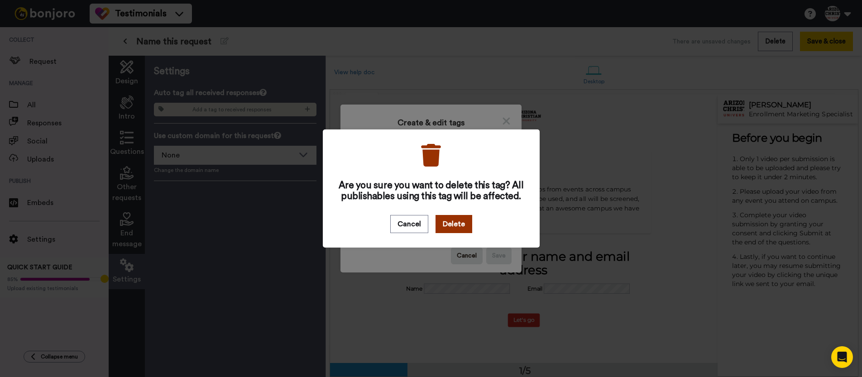
click at [450, 223] on button "Delete" at bounding box center [454, 224] width 37 height 18
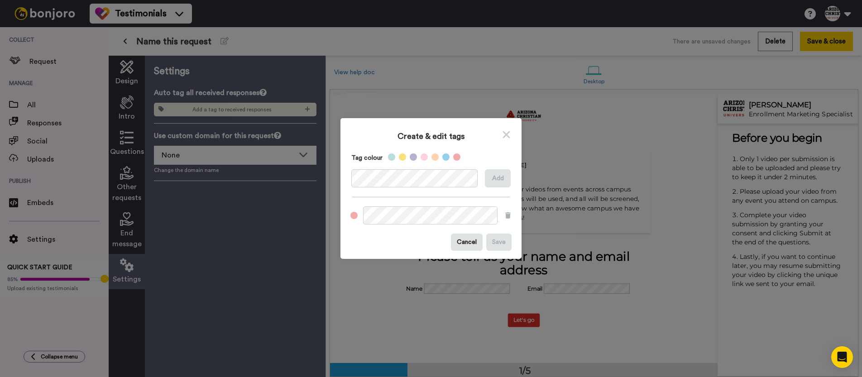
click at [504, 138] on icon at bounding box center [506, 134] width 9 height 11
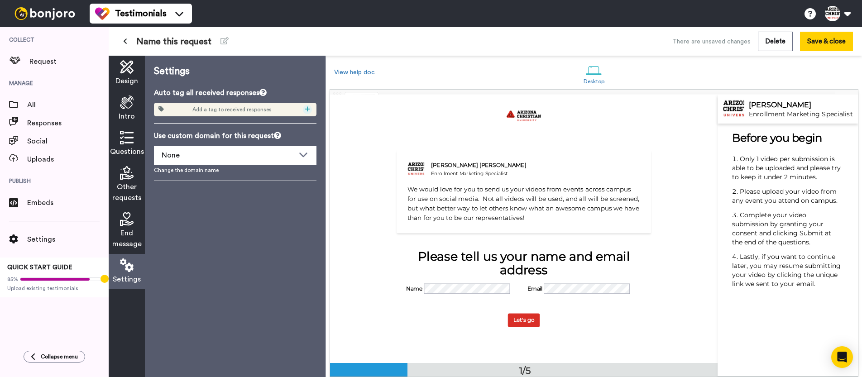
click at [309, 111] on icon at bounding box center [307, 109] width 5 height 6
click at [275, 140] on span "UGC" at bounding box center [273, 139] width 12 height 7
click at [233, 223] on div "Settings Auto tag all received responses UGC Use custom domain for this request…" at bounding box center [235, 217] width 181 height 322
click at [228, 254] on div "Settings Auto tag all received responses UGC Use custom domain for this request…" at bounding box center [235, 217] width 181 height 322
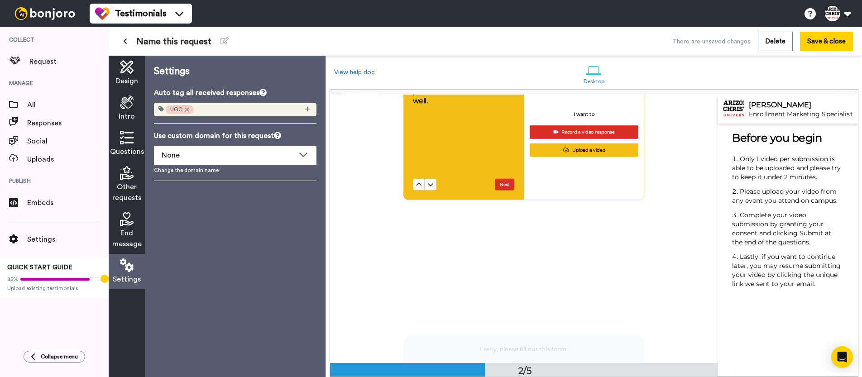
scroll to position [380, 0]
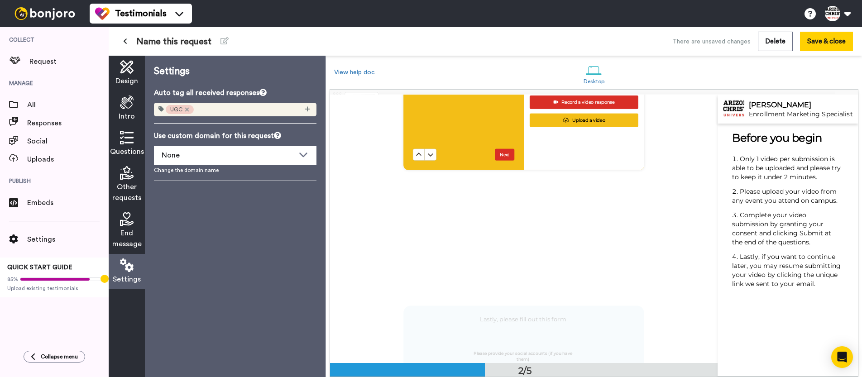
click at [135, 147] on span "Questions" at bounding box center [127, 151] width 34 height 11
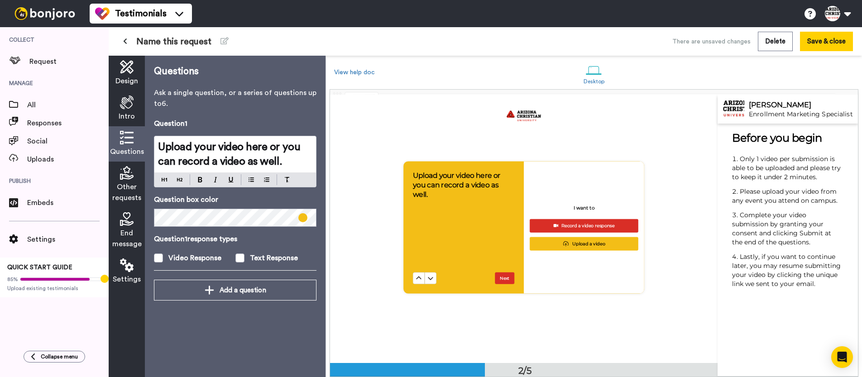
scroll to position [268, 0]
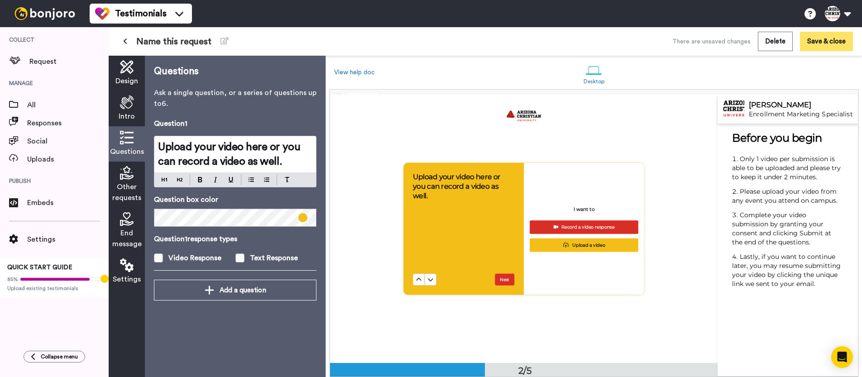
click at [824, 41] on button "Save & close" at bounding box center [826, 41] width 53 height 19
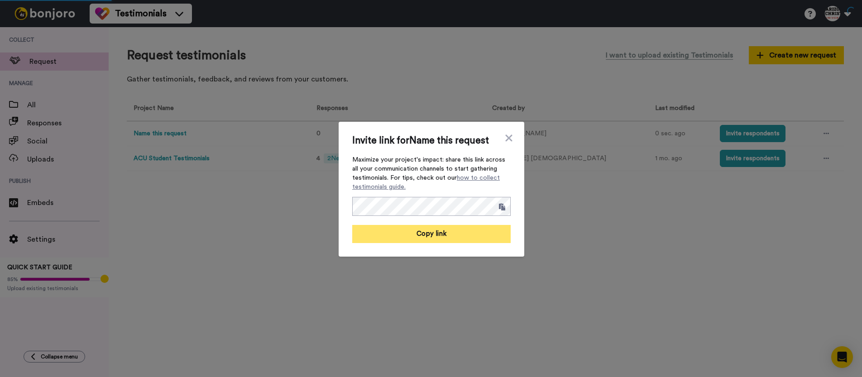
click at [469, 238] on button "Copy link" at bounding box center [431, 234] width 159 height 18
